Goal: Task Accomplishment & Management: Manage account settings

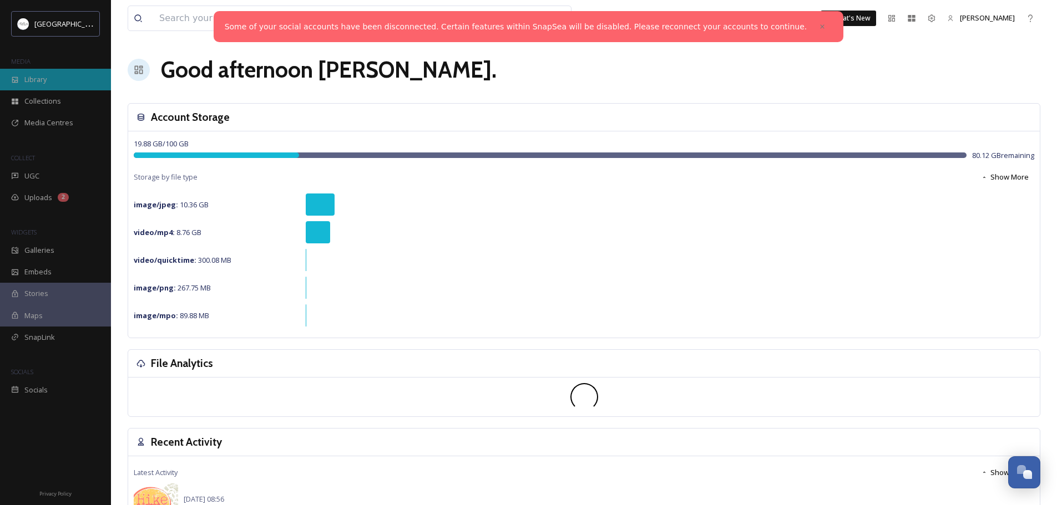
click at [40, 83] on span "Library" at bounding box center [35, 79] width 22 height 11
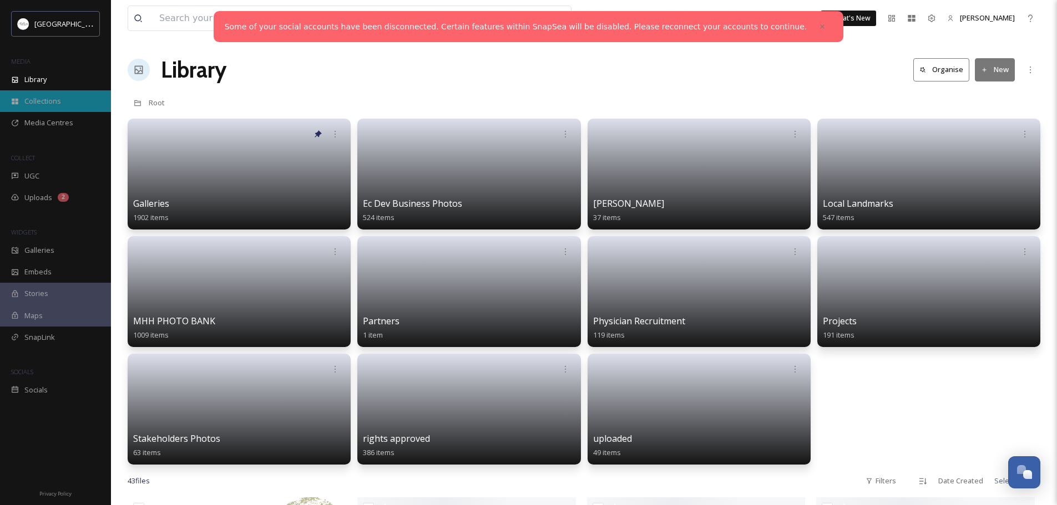
click at [52, 100] on span "Collections" at bounding box center [42, 101] width 37 height 11
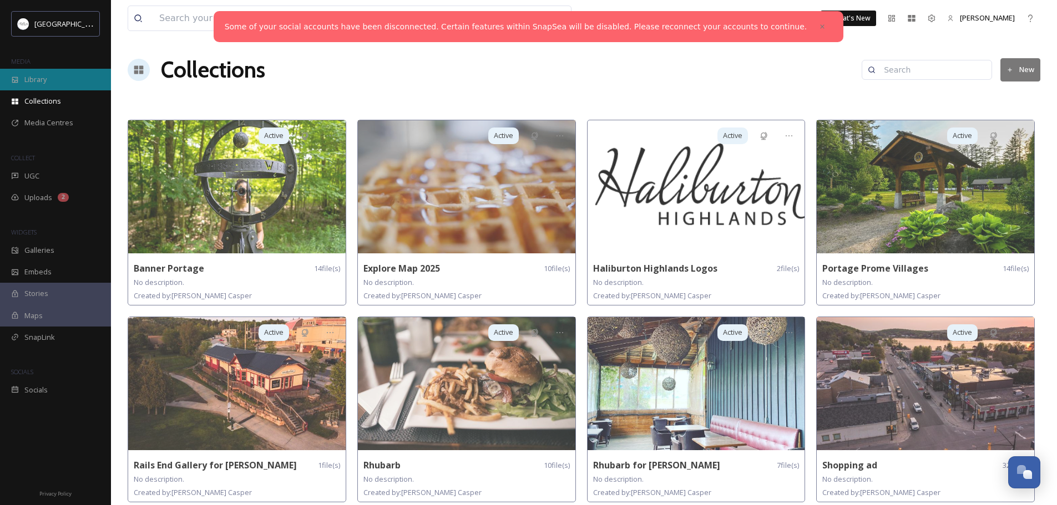
click at [37, 78] on span "Library" at bounding box center [35, 79] width 22 height 11
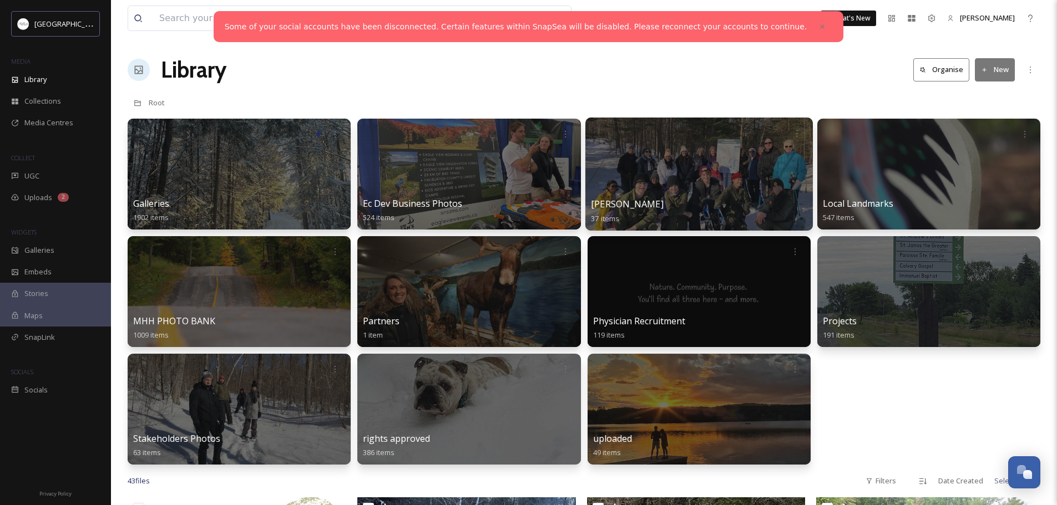
click at [727, 192] on div at bounding box center [698, 174] width 227 height 113
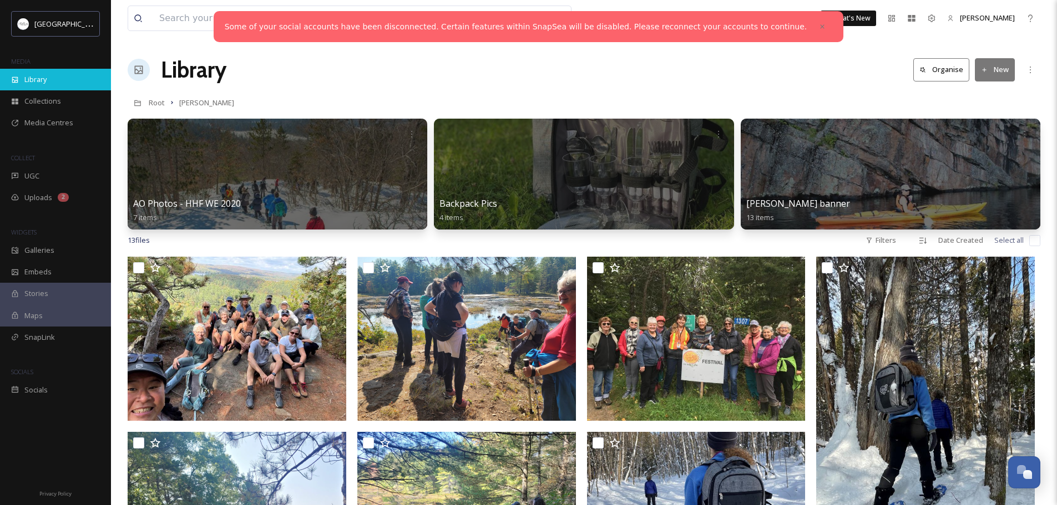
click at [43, 79] on span "Library" at bounding box center [35, 79] width 22 height 11
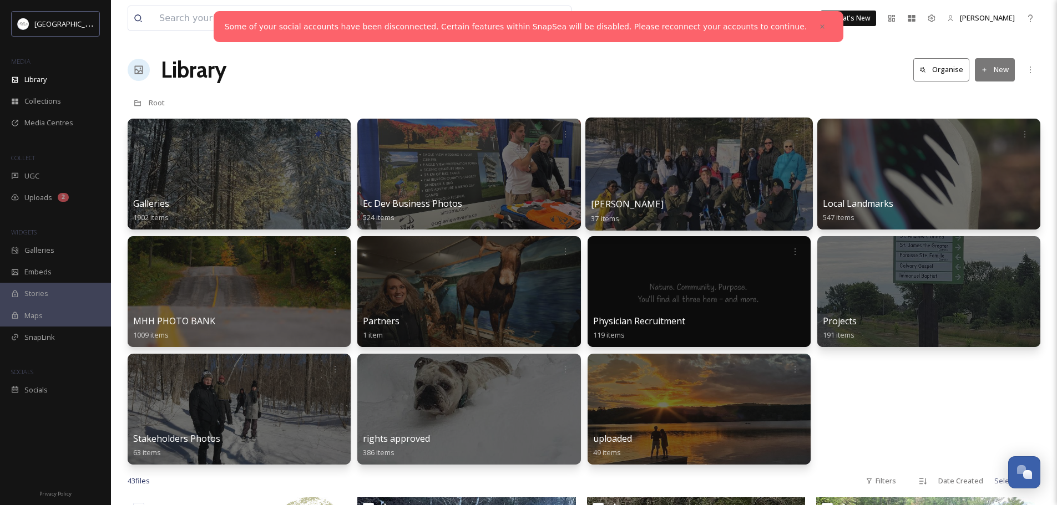
click at [700, 176] on div at bounding box center [698, 174] width 227 height 113
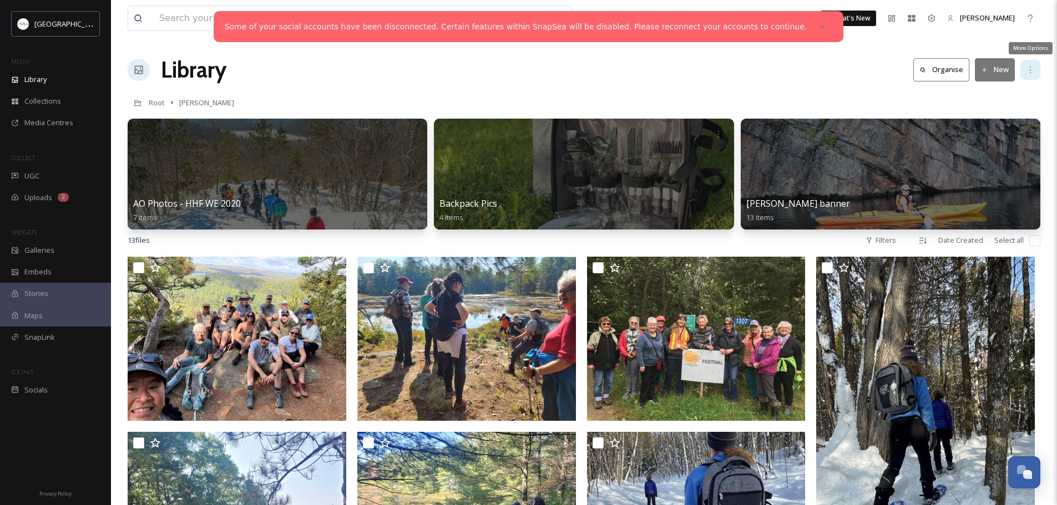
click at [1032, 69] on icon at bounding box center [1029, 69] width 9 height 9
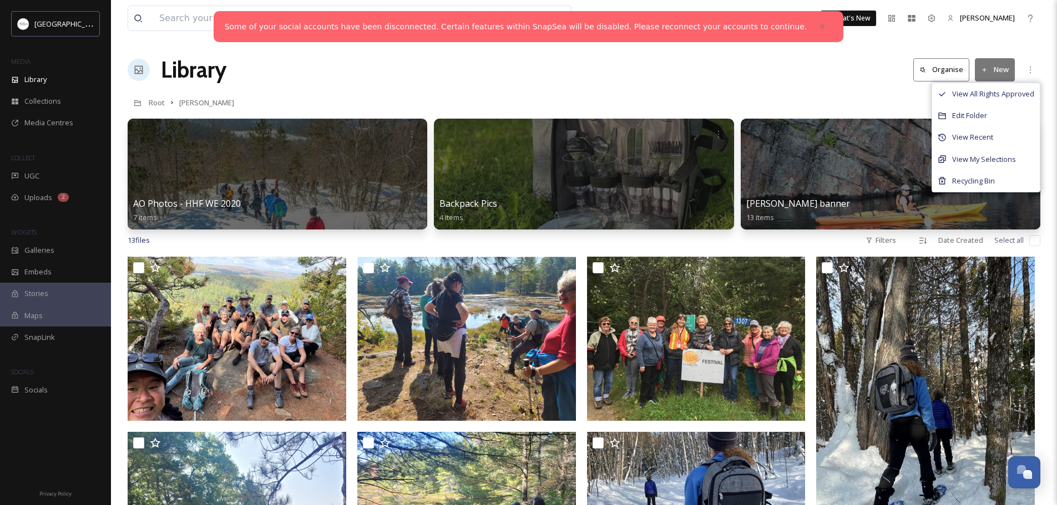
click at [880, 97] on div "Root Hike Haliburton" at bounding box center [584, 102] width 912 height 21
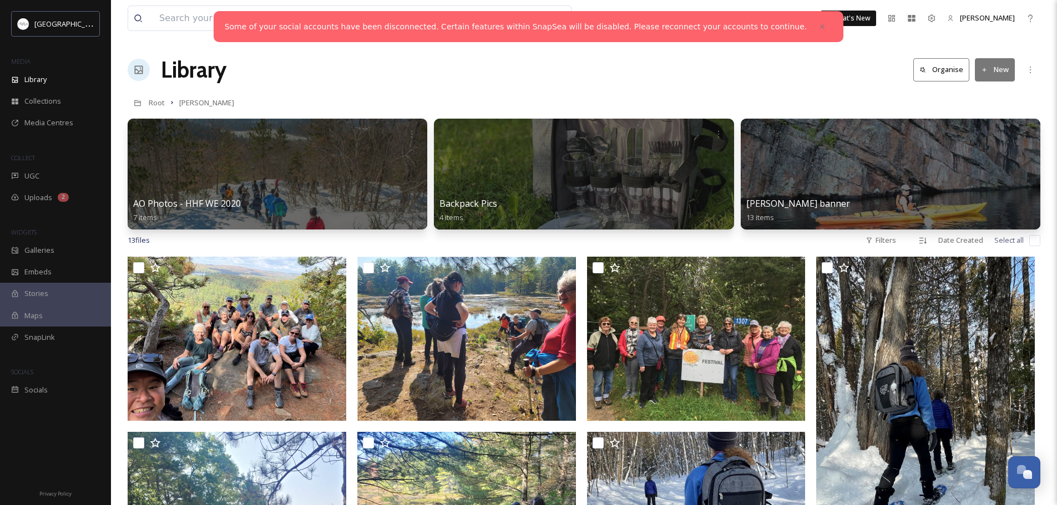
click at [993, 73] on button "New" at bounding box center [994, 69] width 40 height 23
click at [984, 143] on span "Folder" at bounding box center [981, 139] width 21 height 11
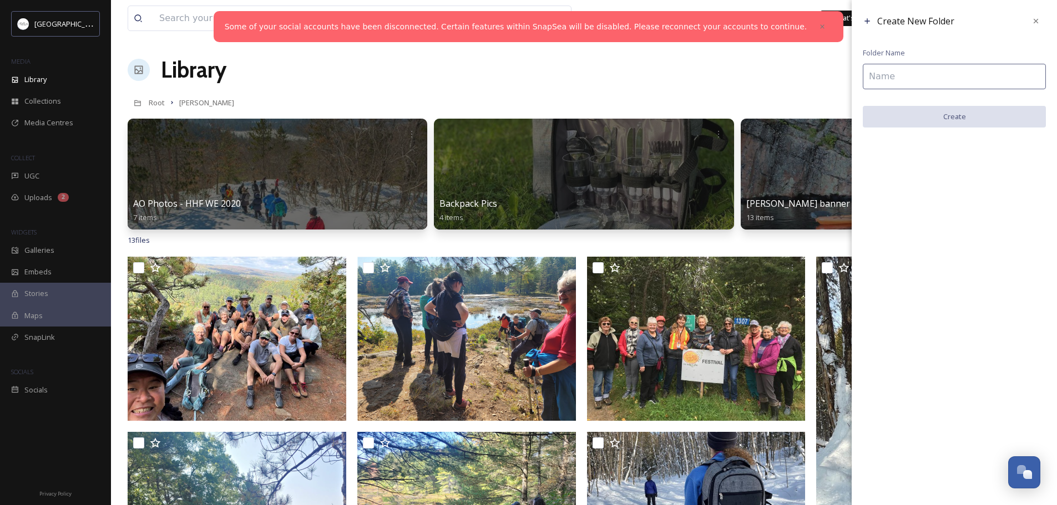
click at [927, 78] on input at bounding box center [953, 77] width 183 height 26
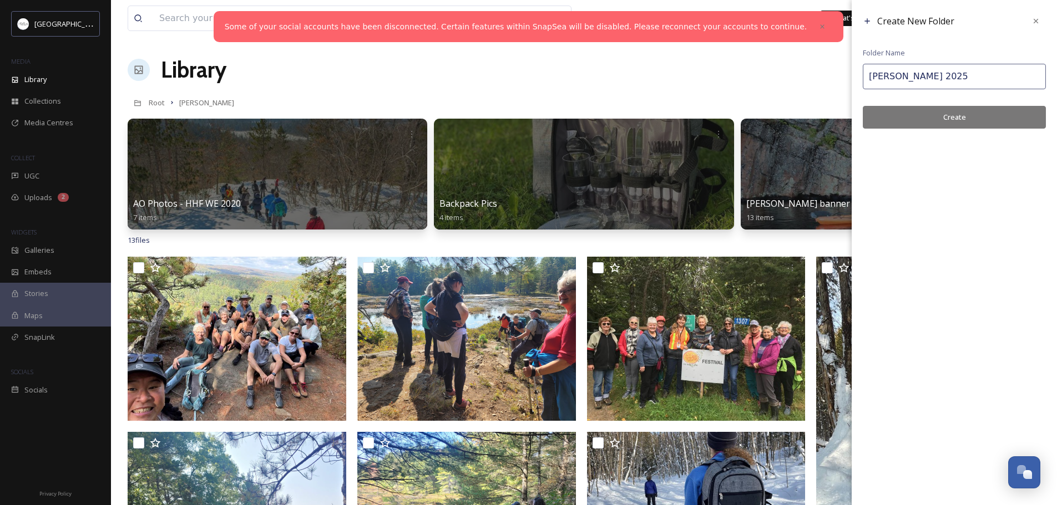
type input "[PERSON_NAME] 2025"
click at [959, 120] on button "Create" at bounding box center [953, 117] width 183 height 23
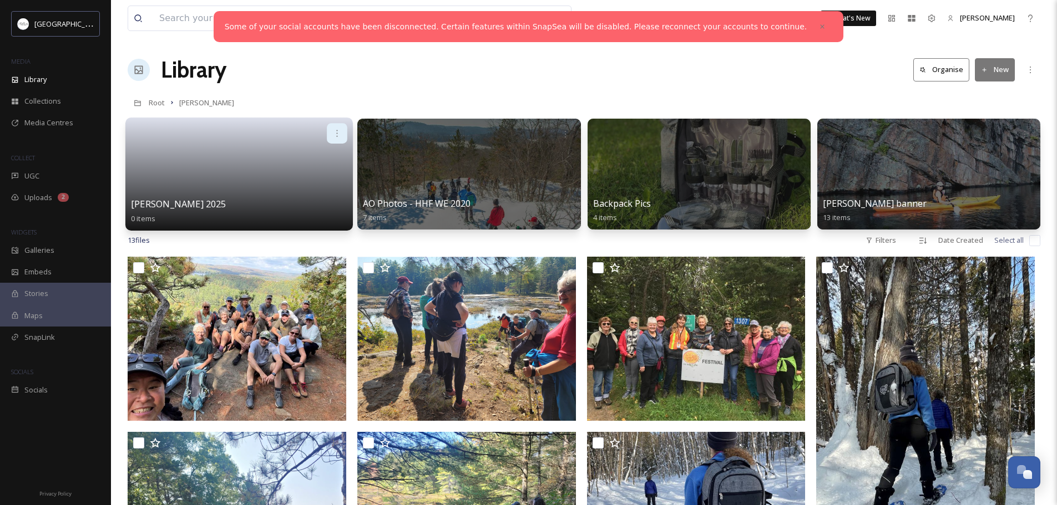
click at [339, 133] on icon at bounding box center [337, 133] width 9 height 9
click at [248, 181] on link at bounding box center [239, 171] width 216 height 54
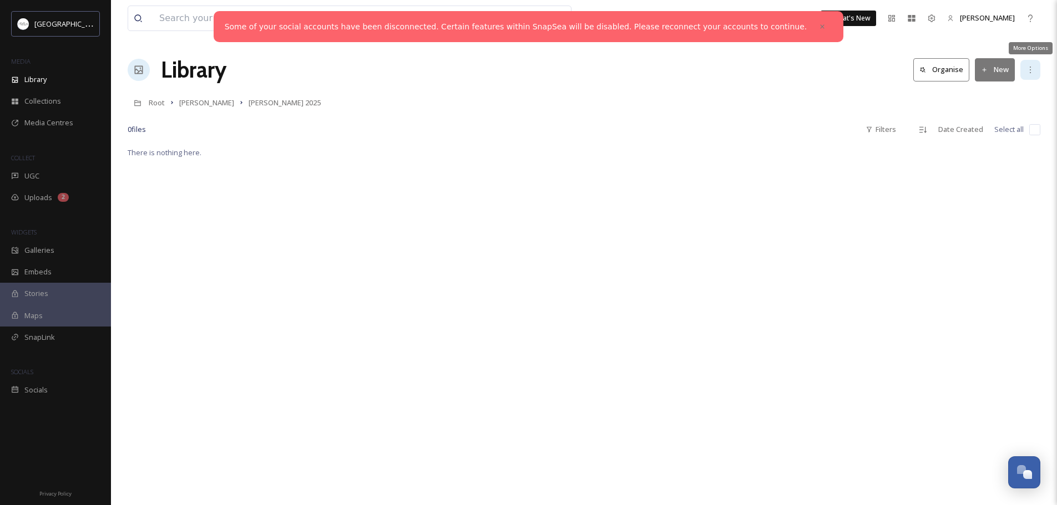
click at [1030, 70] on icon at bounding box center [1029, 70] width 1 height 7
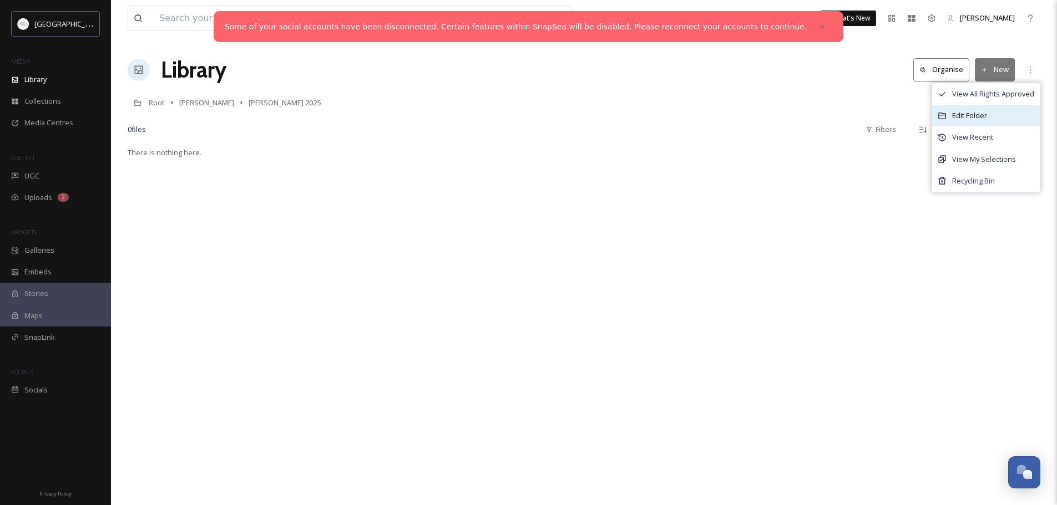
click at [975, 115] on span "Edit Folder" at bounding box center [969, 115] width 35 height 11
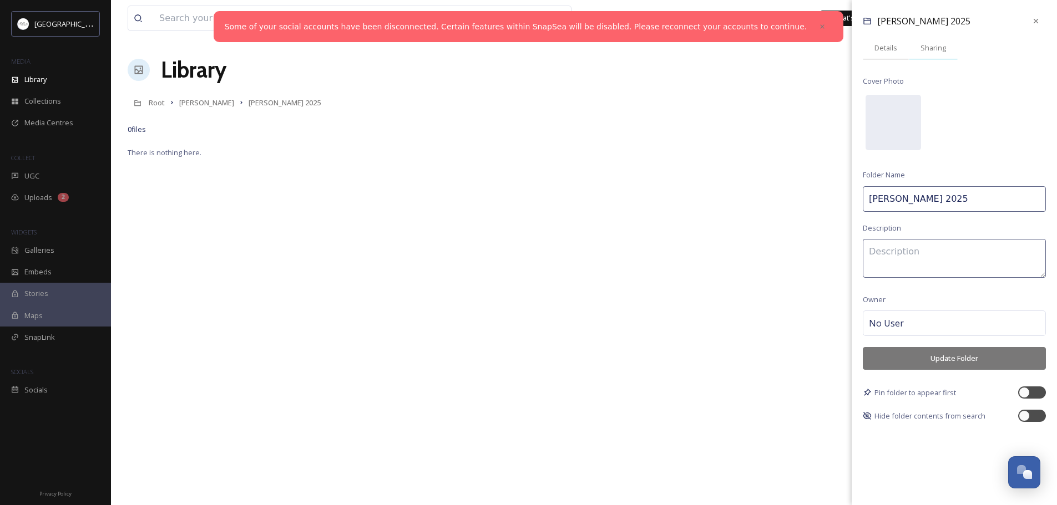
click at [933, 50] on span "Sharing" at bounding box center [933, 48] width 26 height 11
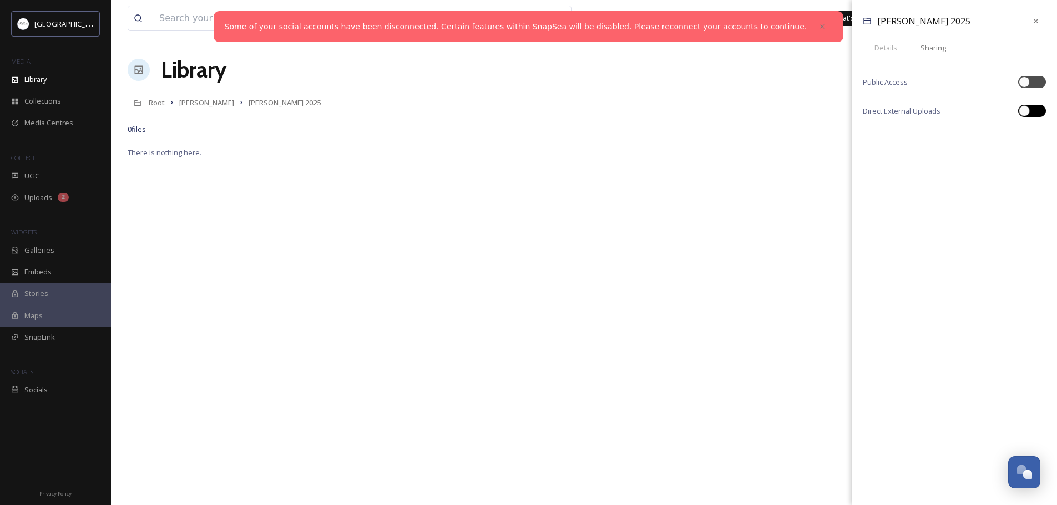
click at [1027, 109] on div at bounding box center [1023, 110] width 11 height 11
checkbox input "true"
click at [1029, 140] on div "https://app.snapsea.io/p/upload/140f798c-9658-401e-aae9-30a76d9cd278 Copy Link" at bounding box center [953, 136] width 183 height 26
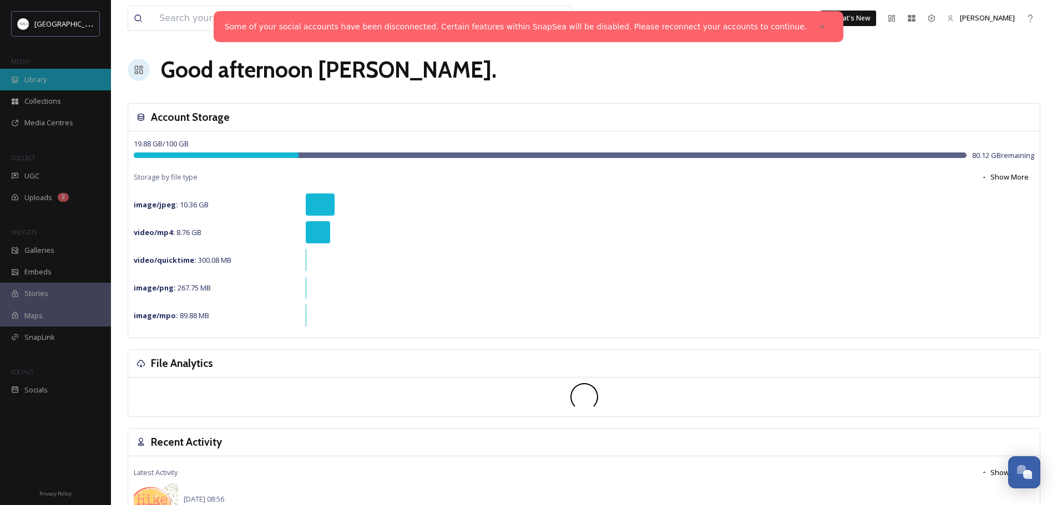
click at [39, 79] on span "Library" at bounding box center [35, 79] width 22 height 11
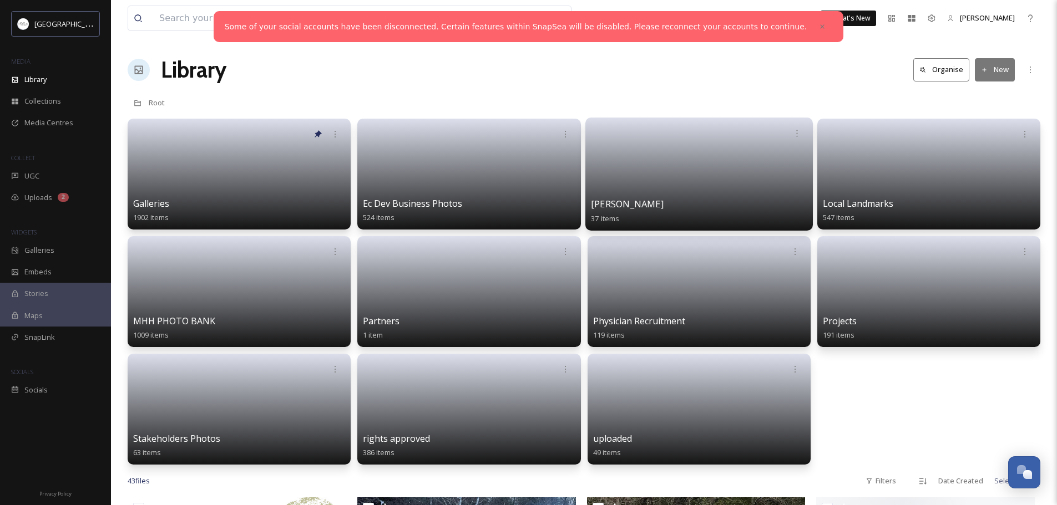
click at [708, 186] on link at bounding box center [699, 171] width 216 height 54
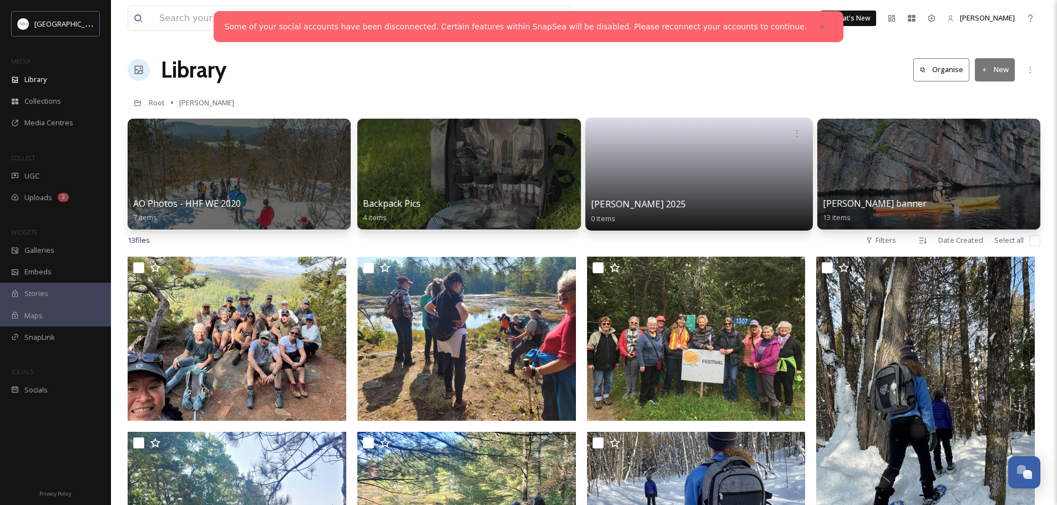
click at [727, 172] on link at bounding box center [699, 171] width 216 height 54
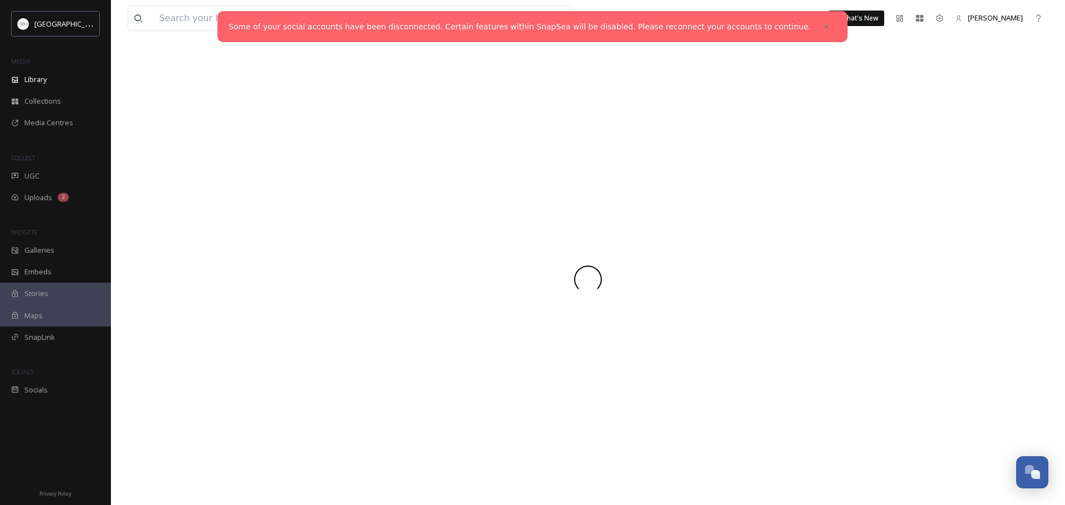
click at [727, 172] on div at bounding box center [588, 279] width 921 height 452
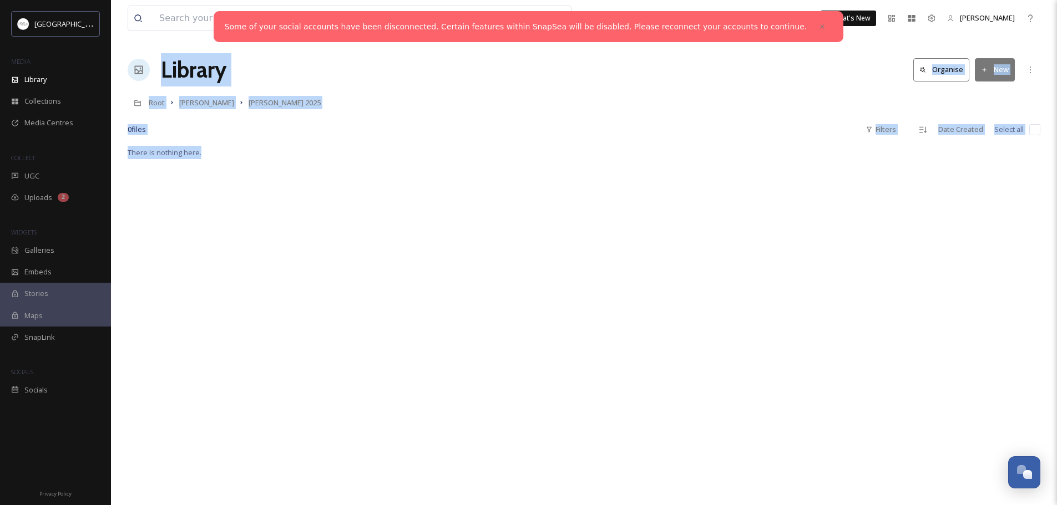
click at [927, 206] on div "There is nothing here." at bounding box center [584, 398] width 912 height 505
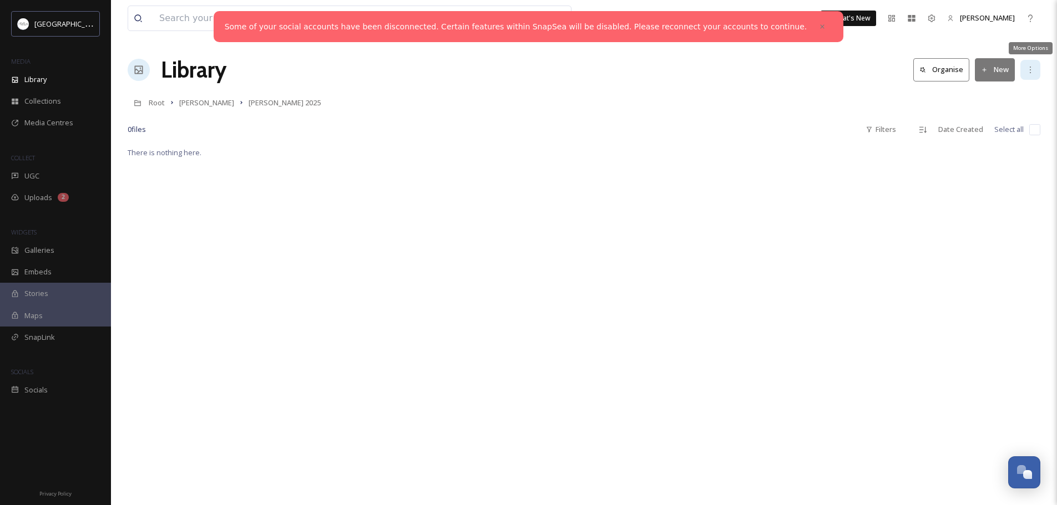
click at [1027, 73] on icon at bounding box center [1029, 69] width 9 height 9
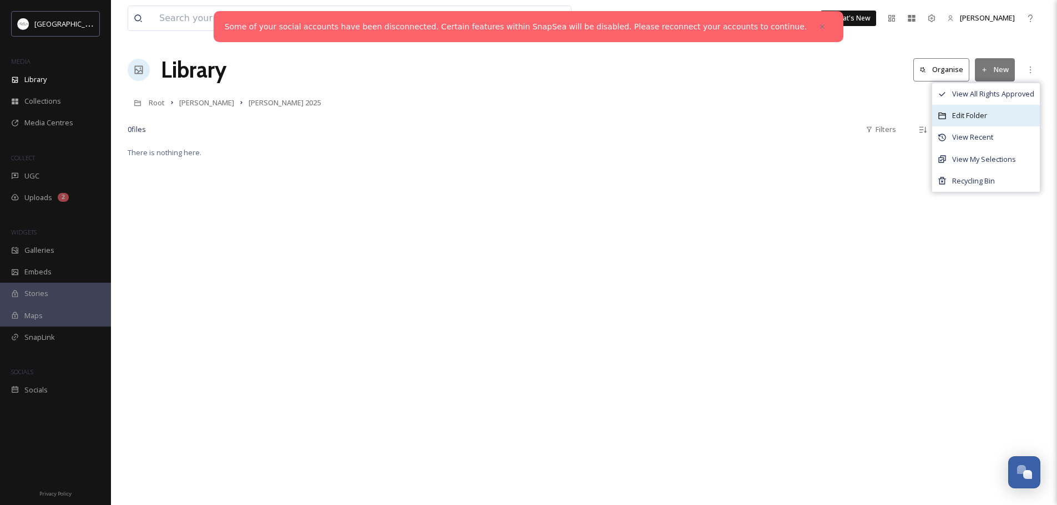
click at [969, 115] on span "Edit Folder" at bounding box center [969, 115] width 35 height 11
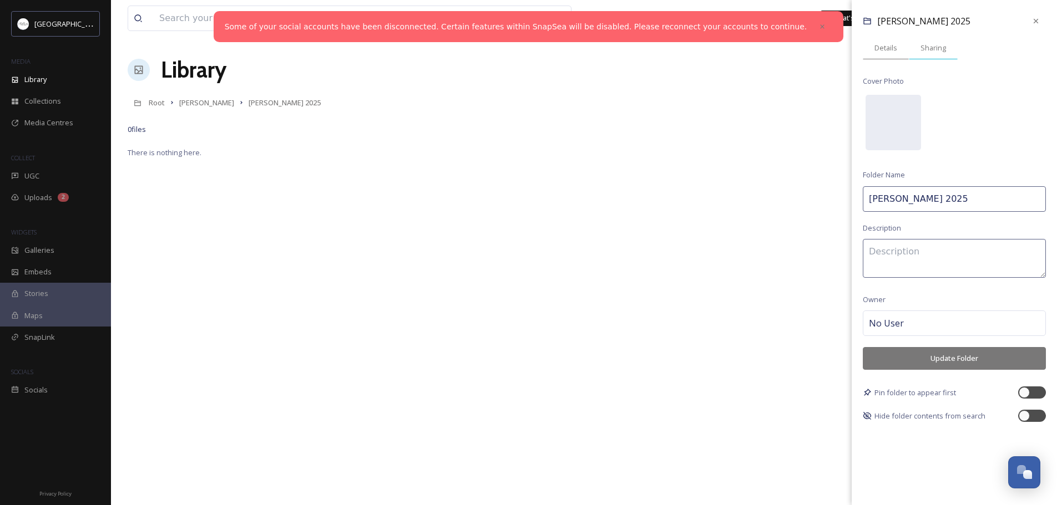
click at [936, 46] on span "Sharing" at bounding box center [933, 48] width 26 height 11
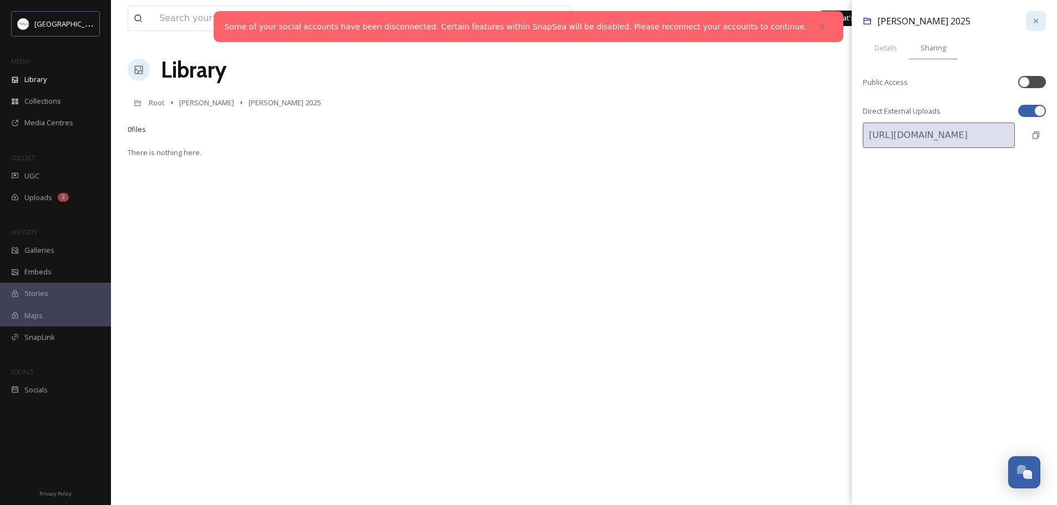
click at [1039, 22] on icon at bounding box center [1035, 21] width 9 height 9
